Goal: Communication & Community: Answer question/provide support

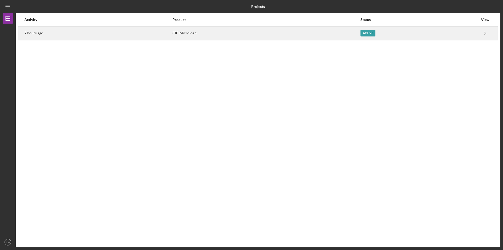
click at [414, 37] on div "Active" at bounding box center [420, 33] width 118 height 13
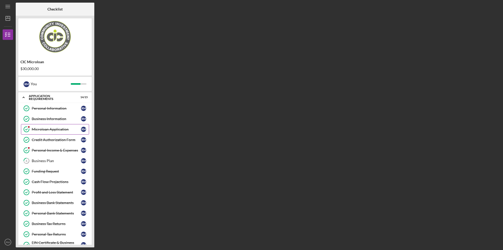
click at [60, 128] on div "Microloan Application" at bounding box center [56, 129] width 49 height 4
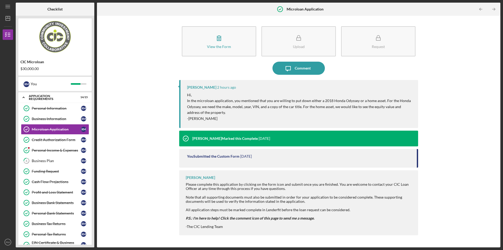
click at [444, 117] on div "View the Form Form Upload Request Icon/Message Comment [PERSON_NAME] 2 hours ag…" at bounding box center [299, 131] width 398 height 226
click at [305, 66] on div "Comment" at bounding box center [303, 68] width 16 height 13
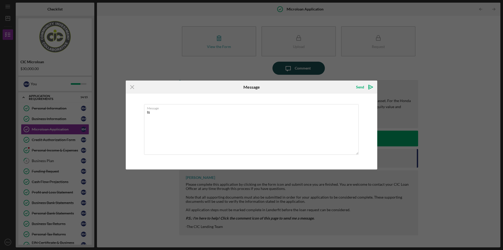
type textarea "I"
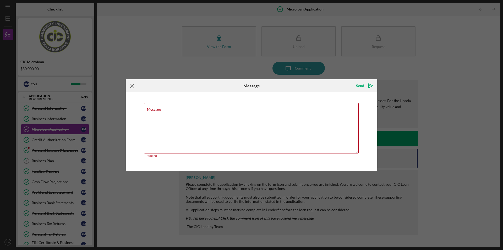
click at [133, 91] on icon "Icon/Menu Close" at bounding box center [132, 85] width 13 height 13
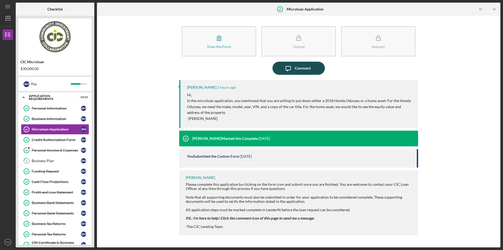
click at [316, 73] on button "Icon/Message Comment" at bounding box center [299, 68] width 52 height 13
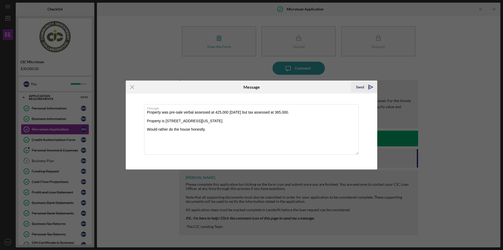
type textarea "Property was pre-sale verbal assessed at 425,000 [DATE] but tax assessed at 365…"
click at [367, 89] on icon "Icon/icon-invite-send" at bounding box center [370, 86] width 13 height 13
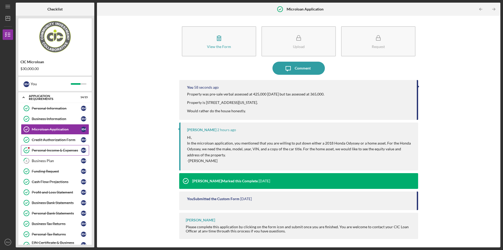
click at [63, 151] on div "Personal Income & Expenses" at bounding box center [56, 150] width 49 height 4
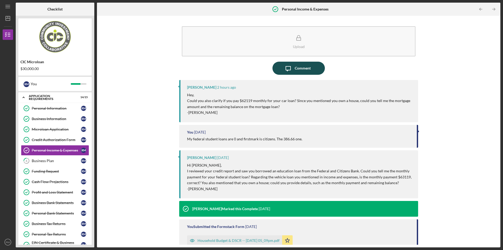
click at [312, 65] on button "Icon/Message Comment" at bounding box center [299, 68] width 52 height 13
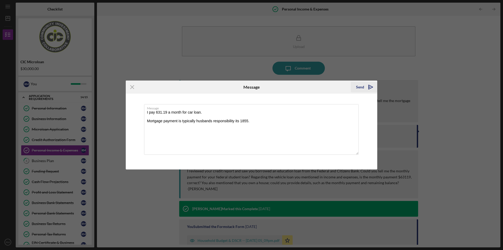
type textarea "I pay 631.19 a month for car loan. Mortgage payment is typically husbands respo…"
click at [369, 86] on polygon "submit" at bounding box center [371, 87] width 4 height 4
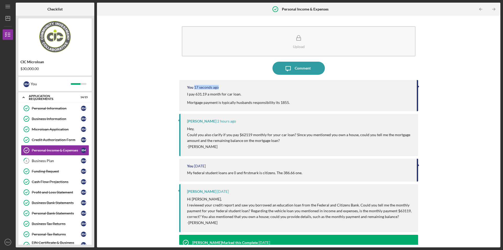
drag, startPoint x: 498, startPoint y: 80, endPoint x: 503, endPoint y: 20, distance: 61.0
click at [503, 49] on div "Icon/Menu Personal Income & Expenses Personal Income & Expenses Checklist CIC M…" at bounding box center [251, 125] width 503 height 250
click at [357, 68] on div "Icon/Message Comment" at bounding box center [298, 68] width 239 height 13
click at [429, 78] on div "Upload Icon/Message Comment You 1 minute ago I pay 631.19 a month for car loan.…" at bounding box center [299, 131] width 398 height 226
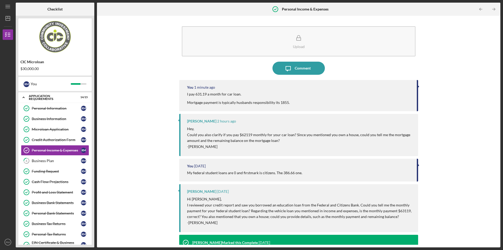
scroll to position [69, 0]
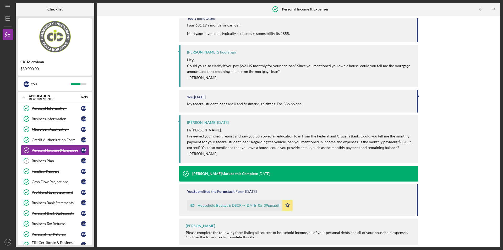
click at [500, 155] on div "Upload Icon/Message Comment You 1 minute ago I pay 631.19 a month for car loan.…" at bounding box center [299, 131] width 404 height 231
